Goal: Navigation & Orientation: Find specific page/section

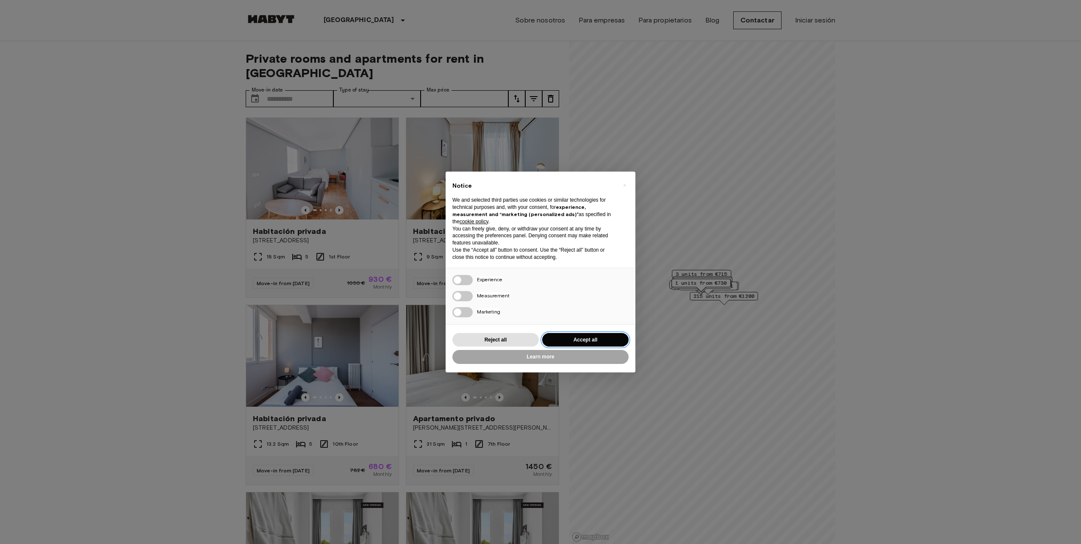
click at [580, 341] on button "Accept all" at bounding box center [585, 340] width 86 height 14
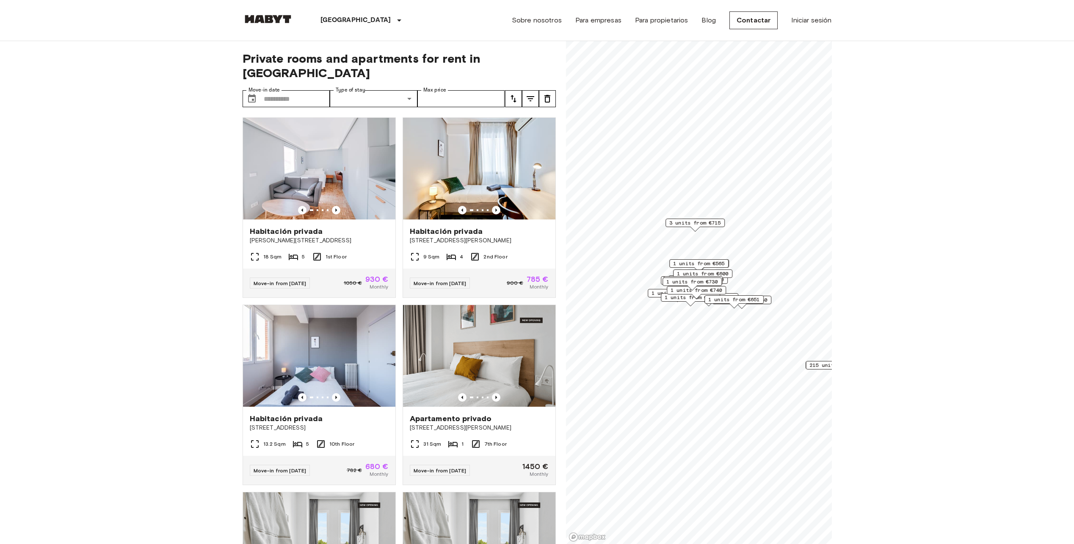
click at [568, 19] on div "Sobre nosotros Para empresas Para propietarios Blog Contactar Iniciar sesión" at bounding box center [672, 20] width 320 height 41
click at [552, 19] on link "Sobre nosotros" at bounding box center [537, 20] width 50 height 10
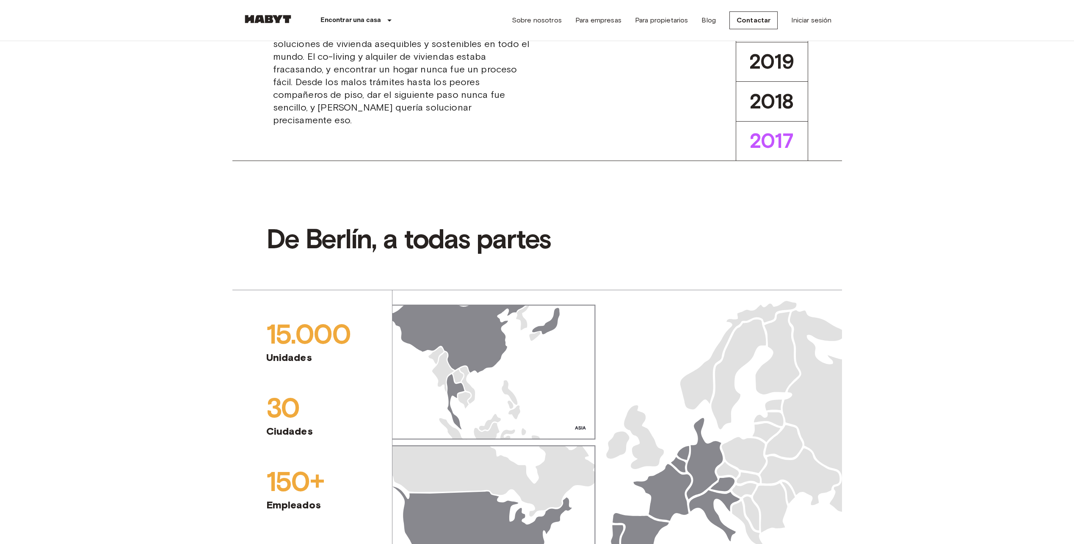
scroll to position [423, 0]
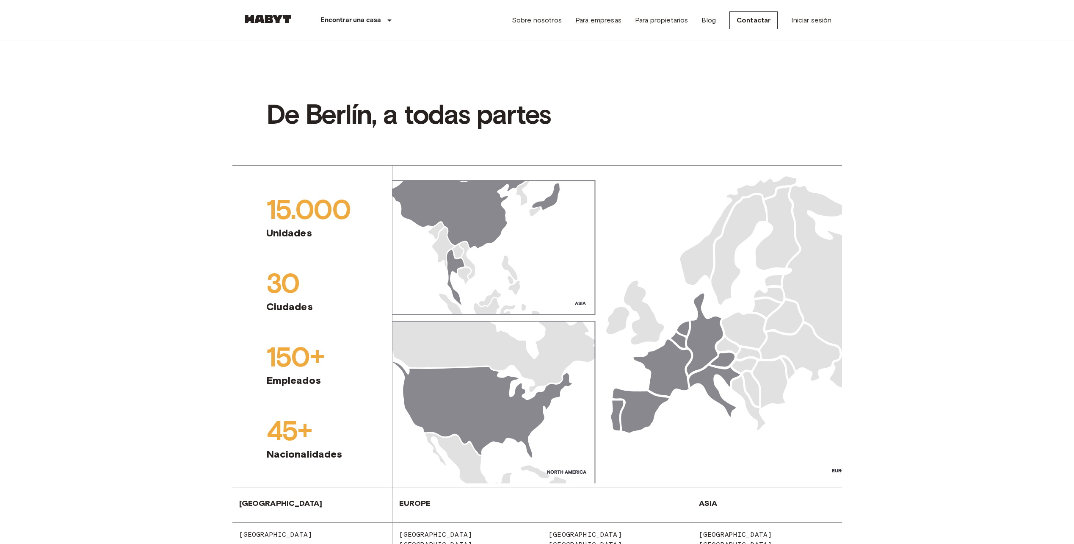
click at [605, 24] on link "Para empresas" at bounding box center [598, 20] width 46 height 10
